Goal: Information Seeking & Learning: Compare options

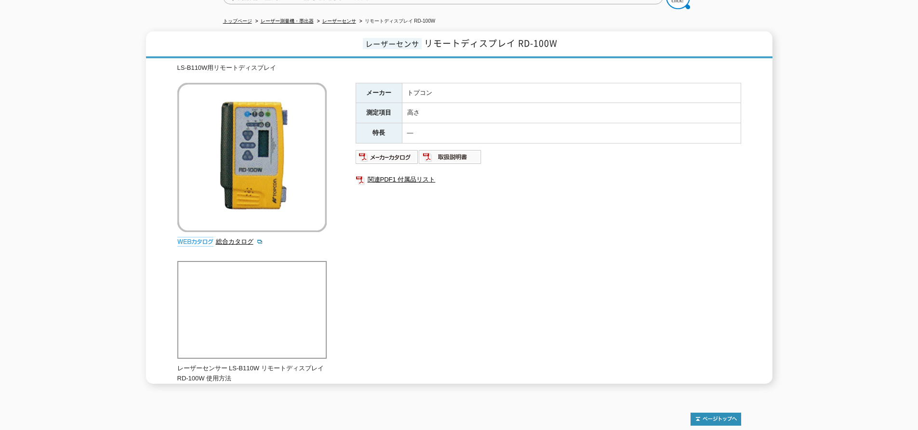
scroll to position [53, 0]
